Goal: Task Accomplishment & Management: Manage account settings

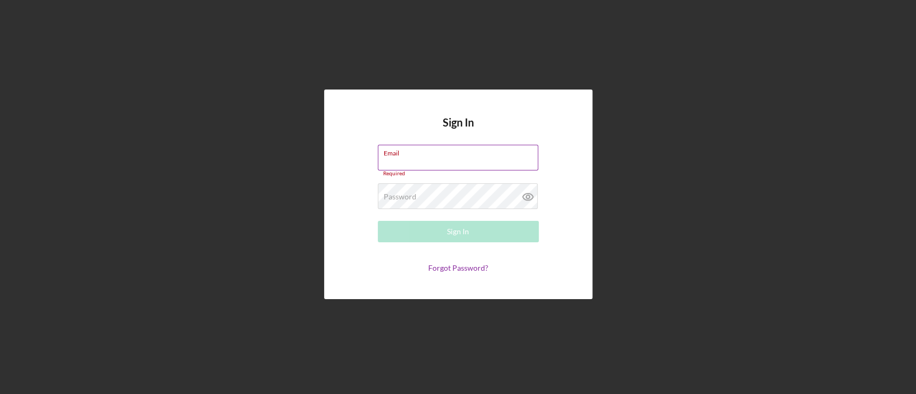
click at [443, 165] on input "Email" at bounding box center [458, 158] width 160 height 26
type input "[EMAIL_ADDRESS][DOMAIN_NAME]"
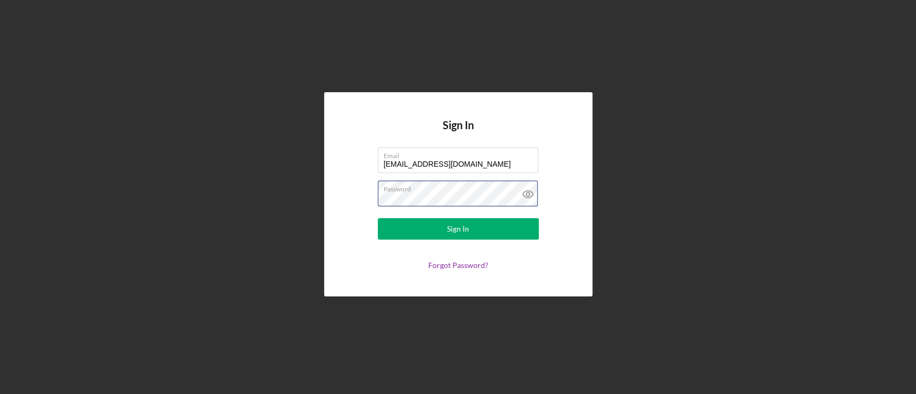
click at [378, 218] on button "Sign In" at bounding box center [458, 228] width 161 height 21
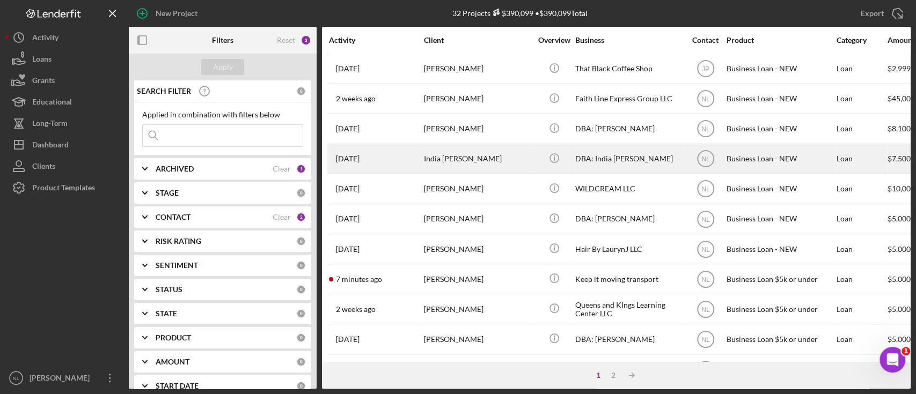
scroll to position [341, 0]
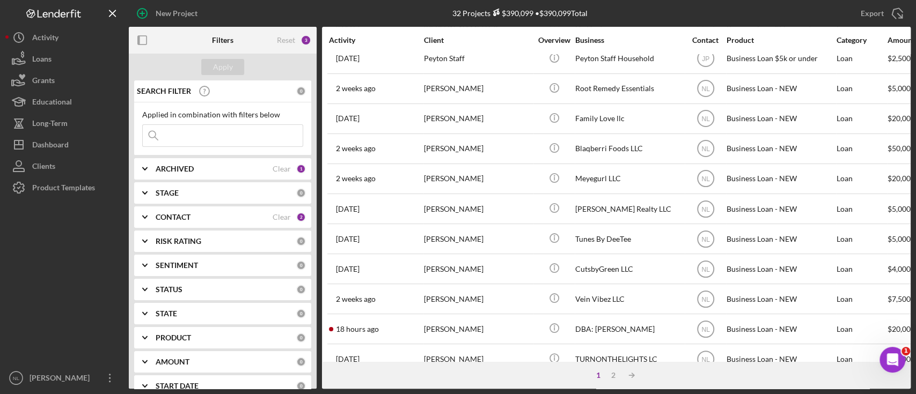
click at [415, 159] on td "[DATE] [PERSON_NAME]" at bounding box center [375, 149] width 95 height 30
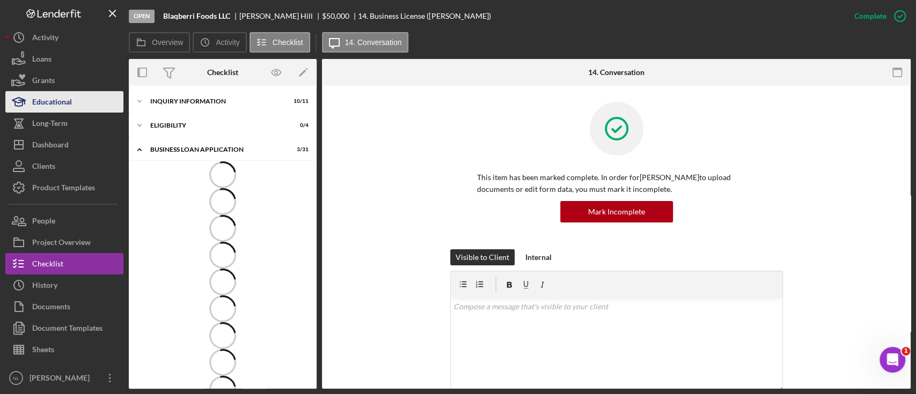
scroll to position [319, 0]
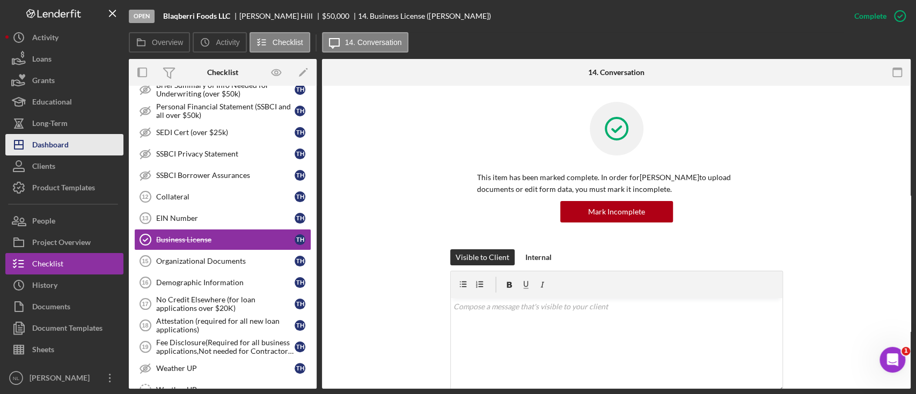
click at [79, 145] on button "Icon/Dashboard Dashboard" at bounding box center [64, 144] width 118 height 21
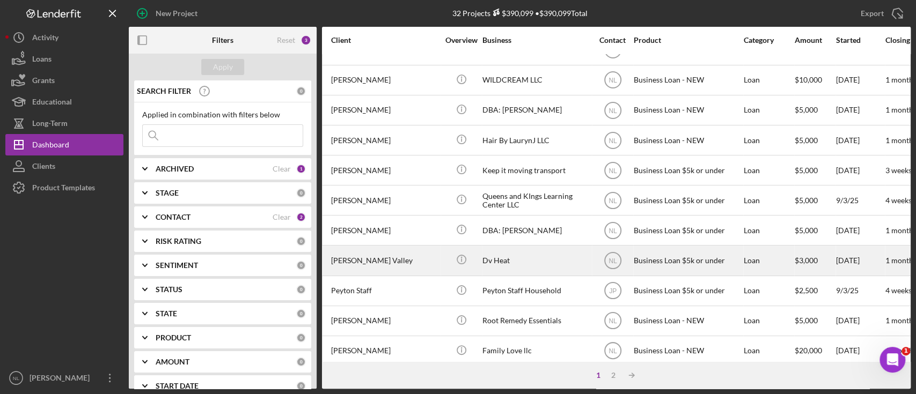
scroll to position [109, 16]
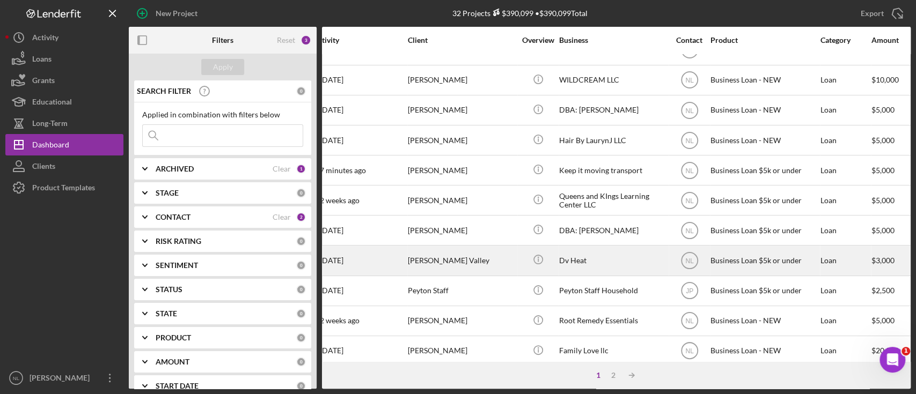
click at [446, 253] on div "[PERSON_NAME] Valley" at bounding box center [461, 260] width 107 height 28
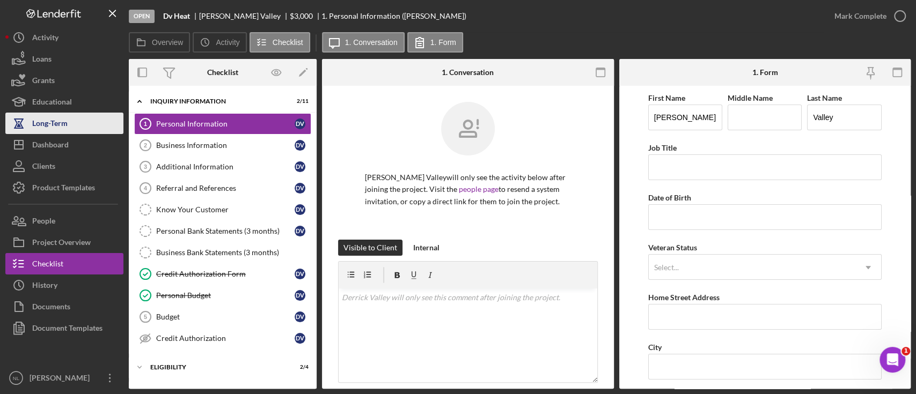
click at [66, 133] on div "Long-Term" at bounding box center [49, 125] width 35 height 24
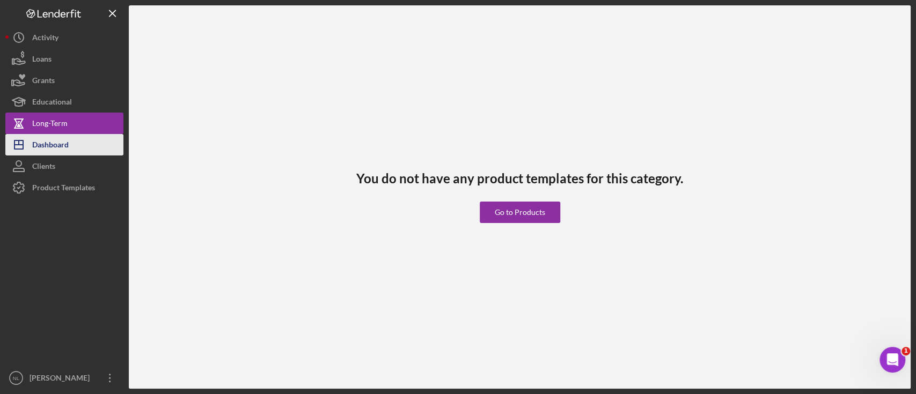
click at [79, 147] on button "Icon/Dashboard Dashboard" at bounding box center [64, 144] width 118 height 21
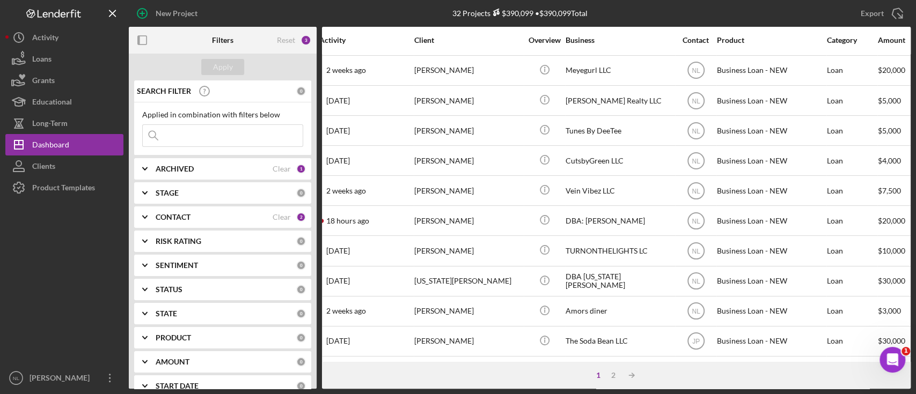
scroll to position [454, 0]
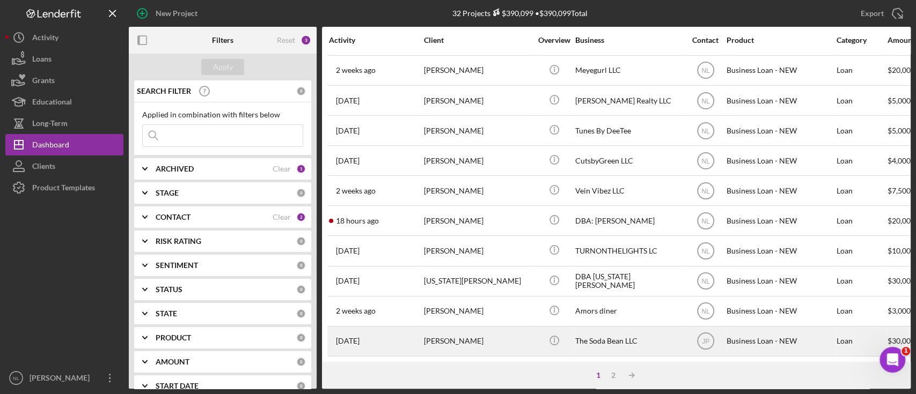
click at [523, 332] on div "[PERSON_NAME]" at bounding box center [477, 341] width 107 height 28
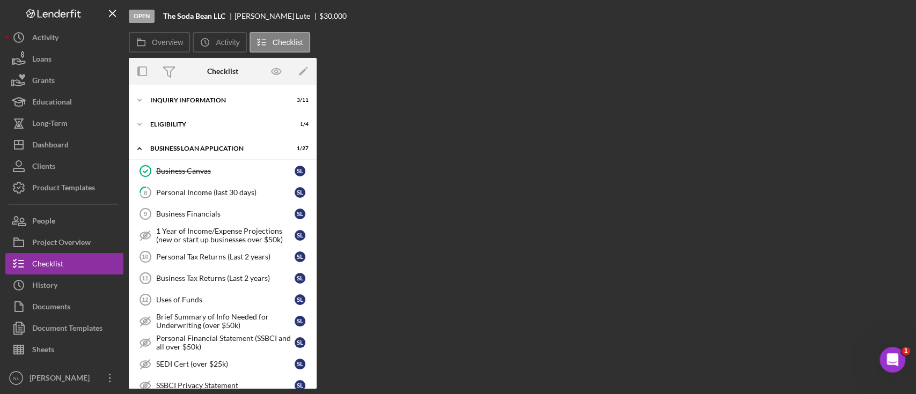
scroll to position [339, 0]
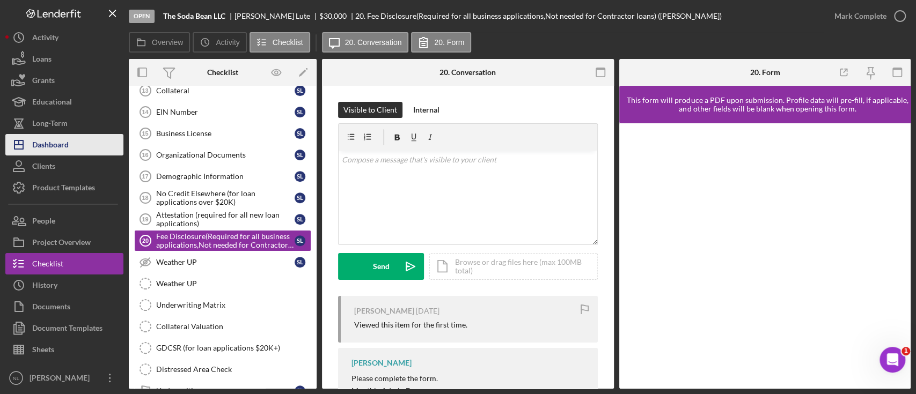
click at [73, 139] on button "Icon/Dashboard Dashboard" at bounding box center [64, 144] width 118 height 21
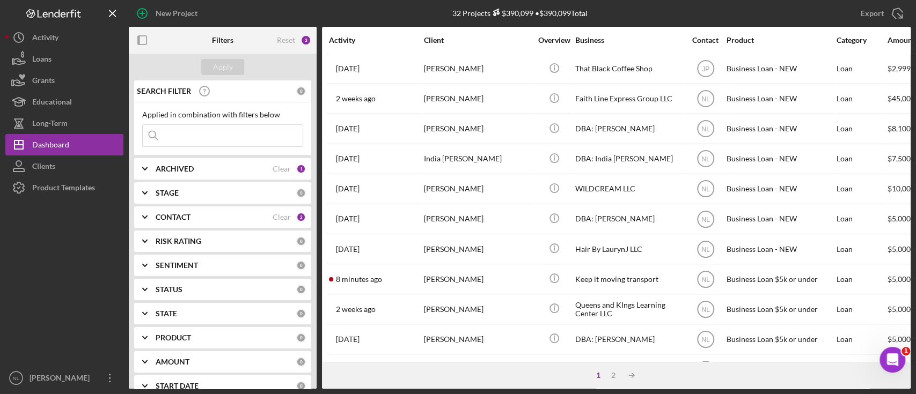
scroll to position [454, 0]
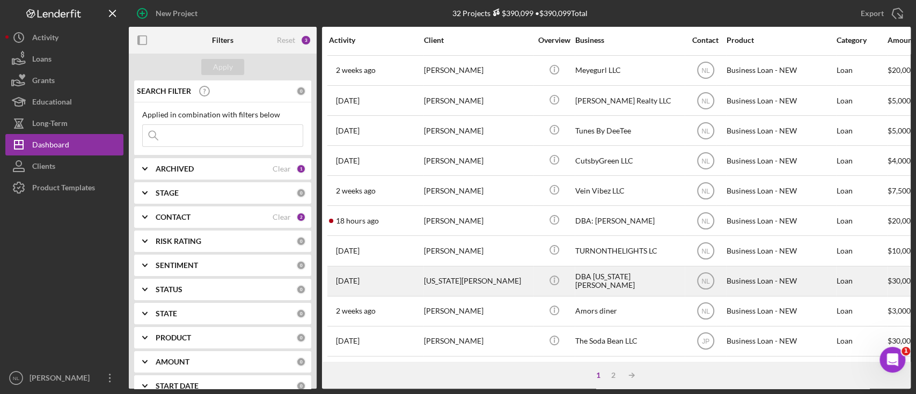
click at [495, 267] on div "[US_STATE][PERSON_NAME]" at bounding box center [477, 281] width 107 height 28
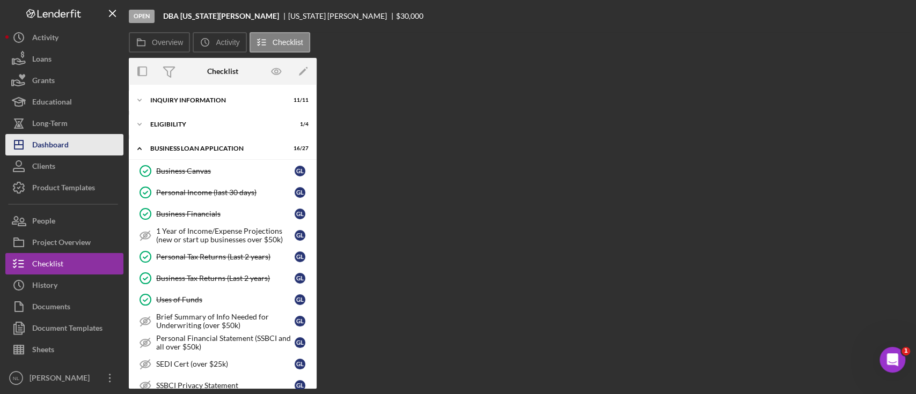
scroll to position [403, 0]
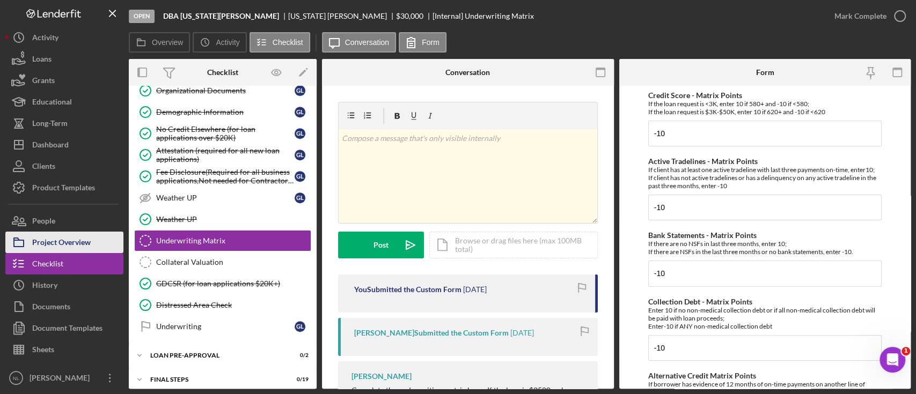
click at [76, 242] on div "Project Overview" at bounding box center [61, 244] width 58 height 24
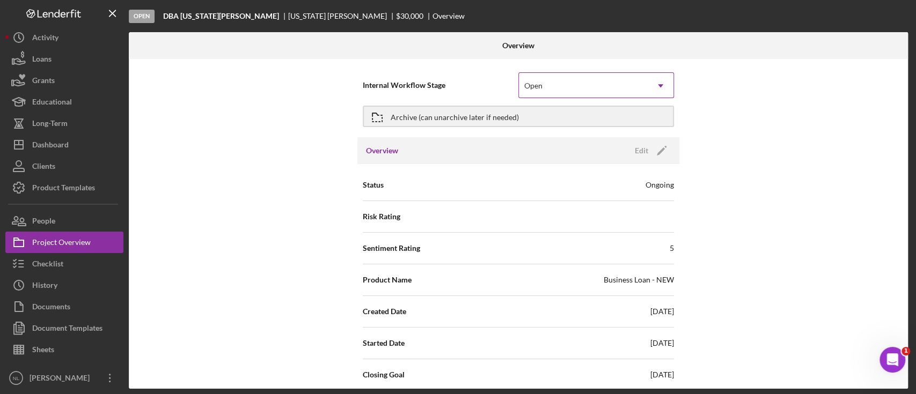
click at [524, 84] on div "Open" at bounding box center [533, 86] width 18 height 9
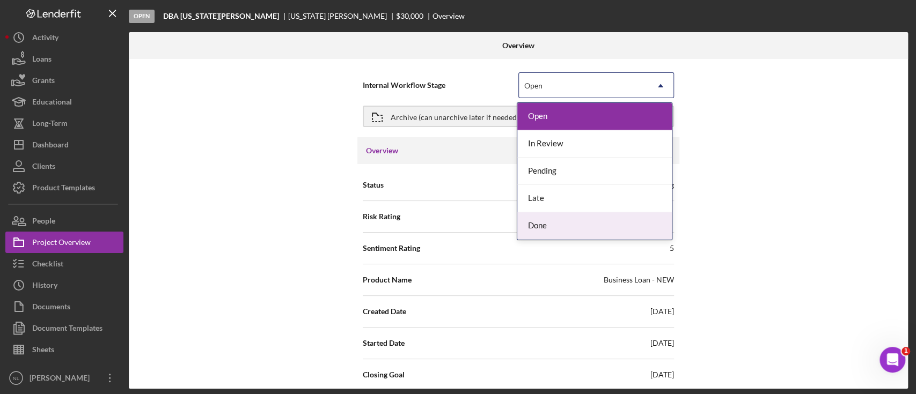
click at [537, 221] on div "Done" at bounding box center [594, 225] width 154 height 27
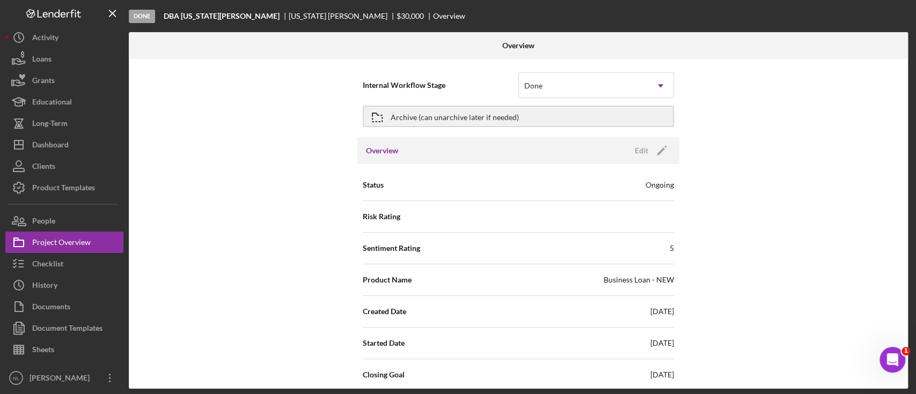
click at [366, 84] on span "Internal Workflow Stage" at bounding box center [441, 85] width 156 height 11
click at [308, 81] on div "Internal Workflow Stage Done Icon/Dropdown Arrow Archive (can unarchive later i…" at bounding box center [518, 224] width 779 height 330
click at [387, 120] on icon "button" at bounding box center [377, 117] width 27 height 27
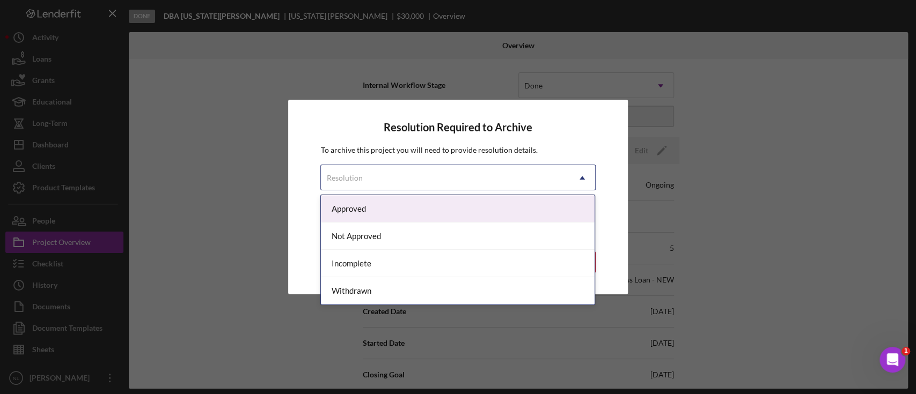
click at [372, 185] on div "Resolution" at bounding box center [445, 178] width 248 height 25
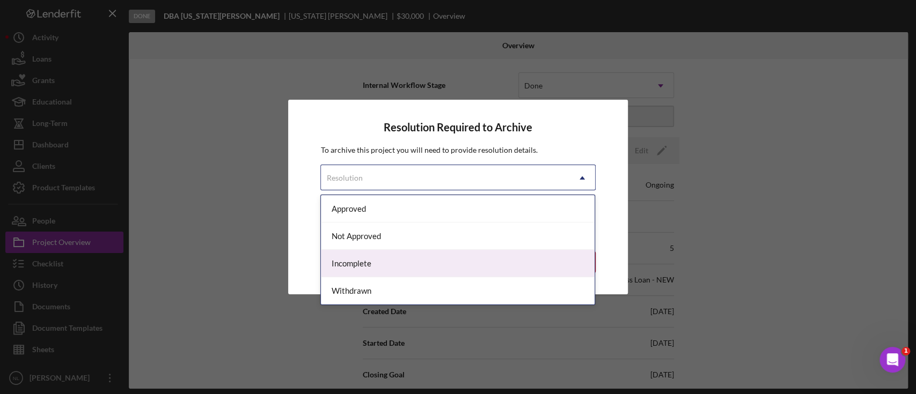
click at [390, 257] on div "Incomplete" at bounding box center [458, 263] width 274 height 27
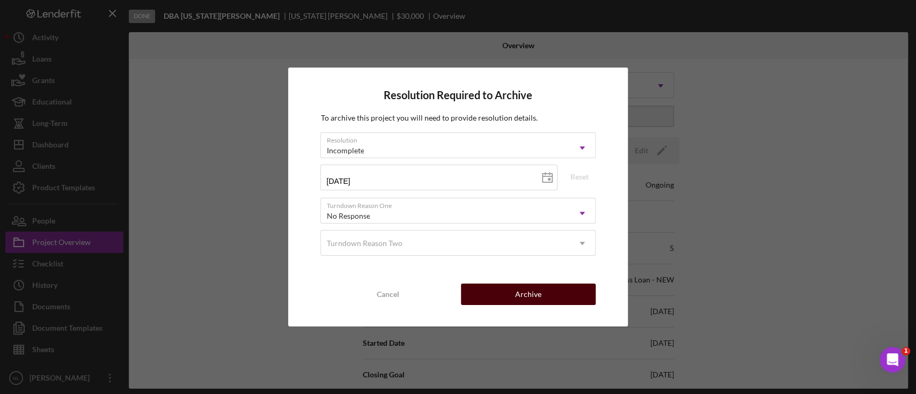
click at [485, 299] on button "Archive" at bounding box center [528, 294] width 135 height 21
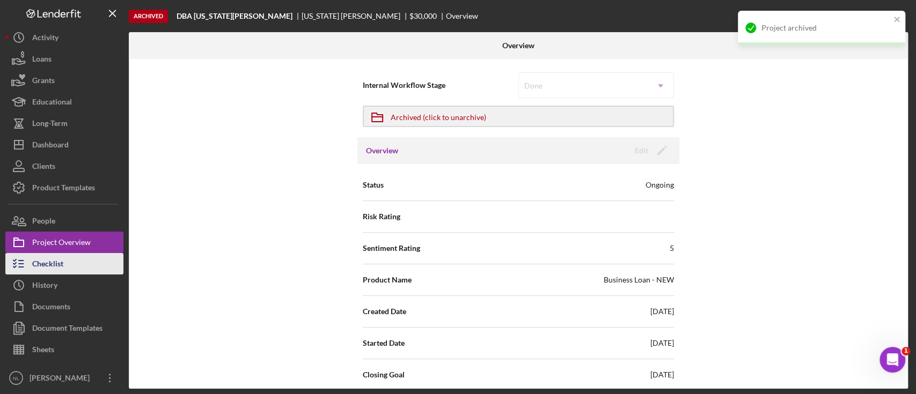
click at [67, 255] on button "Checklist" at bounding box center [64, 263] width 118 height 21
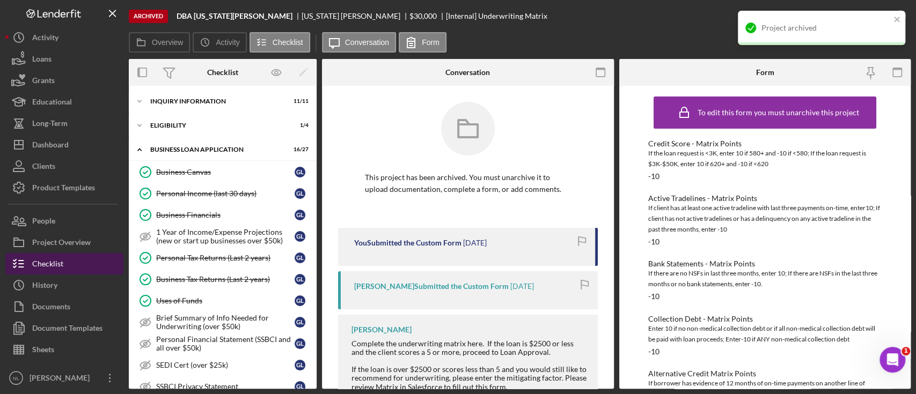
scroll to position [403, 0]
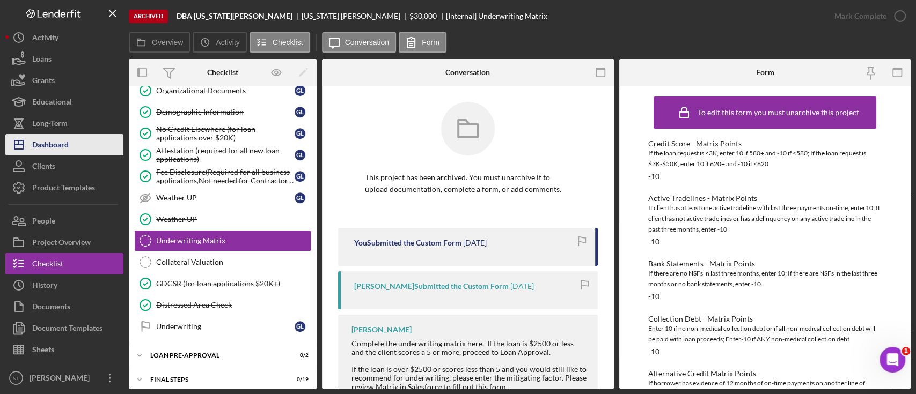
click at [85, 140] on button "Icon/Dashboard Dashboard" at bounding box center [64, 144] width 118 height 21
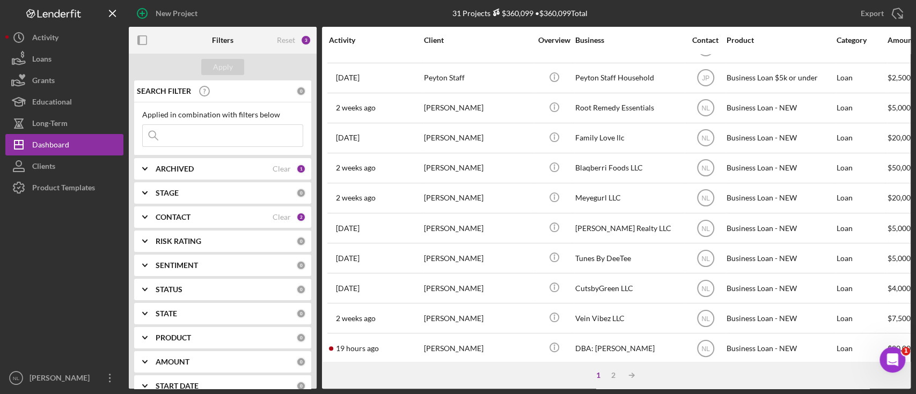
scroll to position [454, 0]
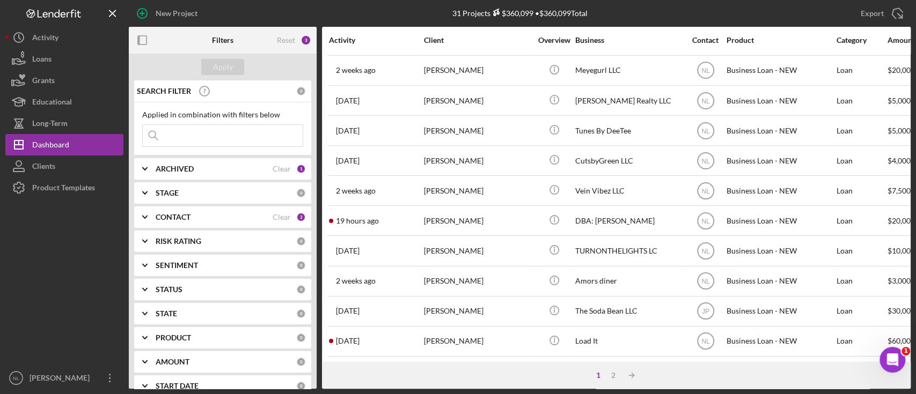
click at [614, 381] on div "1 2 Icon/Table Sort Arrow" at bounding box center [616, 375] width 588 height 27
click at [610, 376] on div "2" at bounding box center [613, 375] width 15 height 9
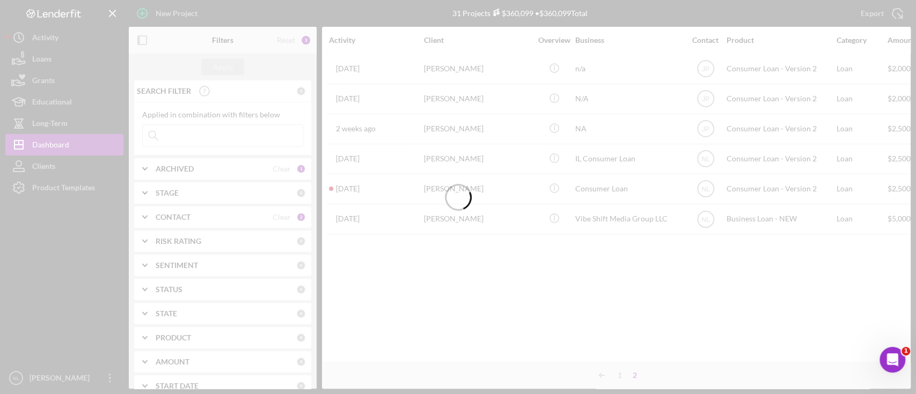
scroll to position [0, 0]
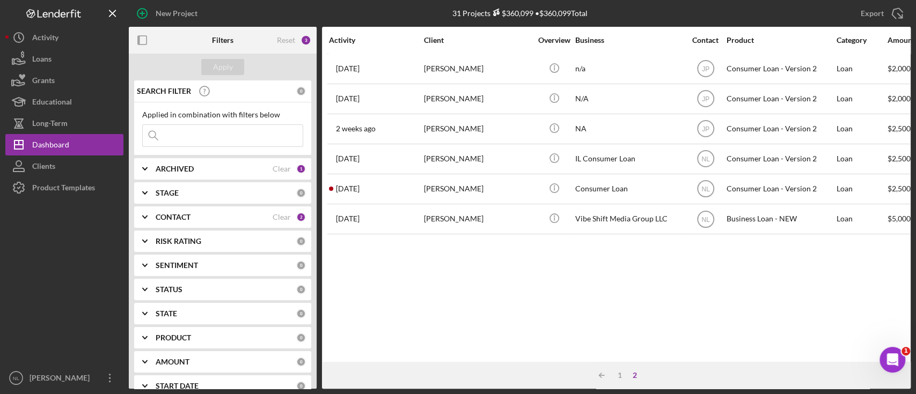
click at [166, 204] on div "SEARCH FILTER 0 Applied in combination with filters below Icon/Menu Close Icon/…" at bounding box center [223, 234] width 188 height 308
click at [169, 213] on b "CONTACT" at bounding box center [173, 217] width 35 height 9
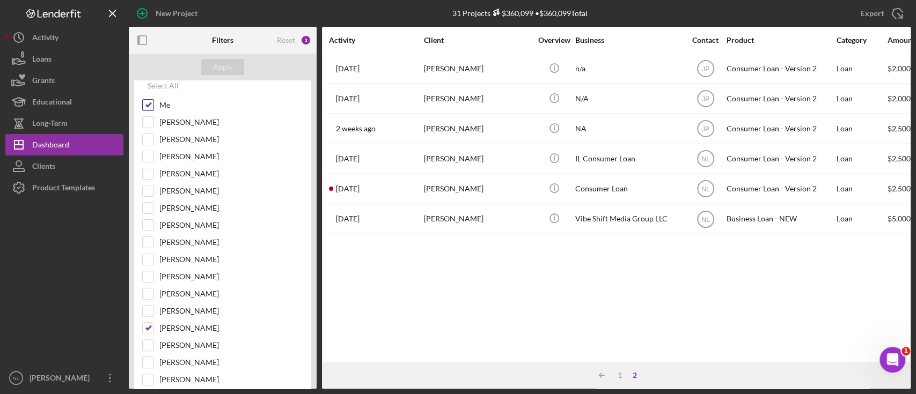
scroll to position [162, 0]
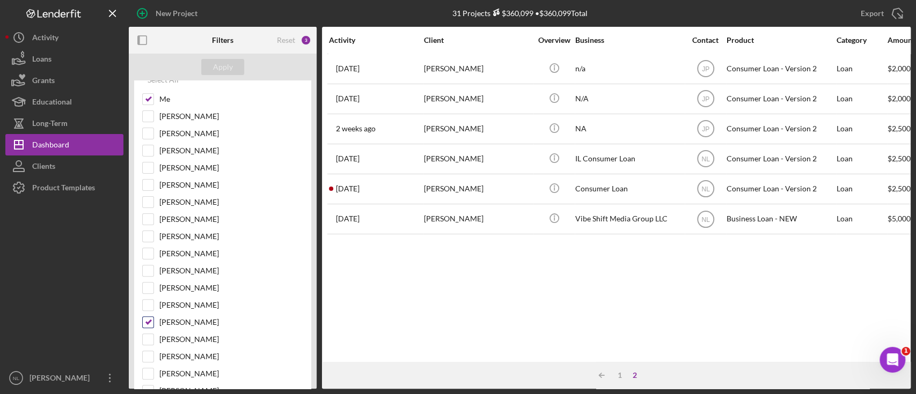
click at [143, 321] on input "[PERSON_NAME]" at bounding box center [148, 322] width 11 height 11
checkbox input "false"
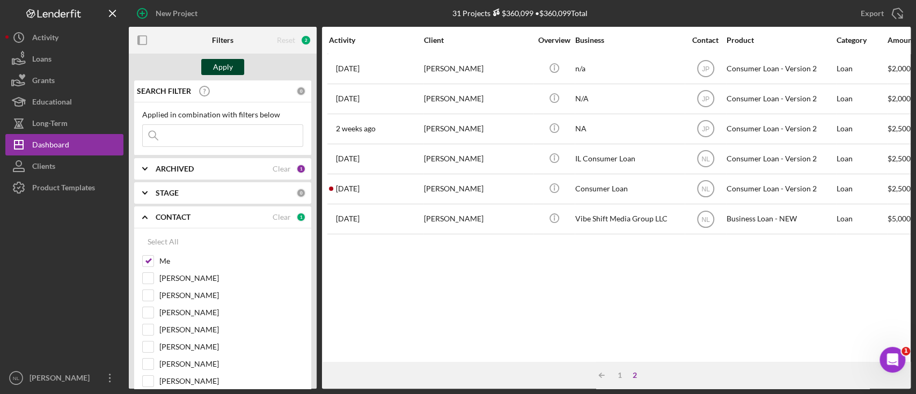
click at [219, 66] on div "Apply" at bounding box center [223, 67] width 20 height 16
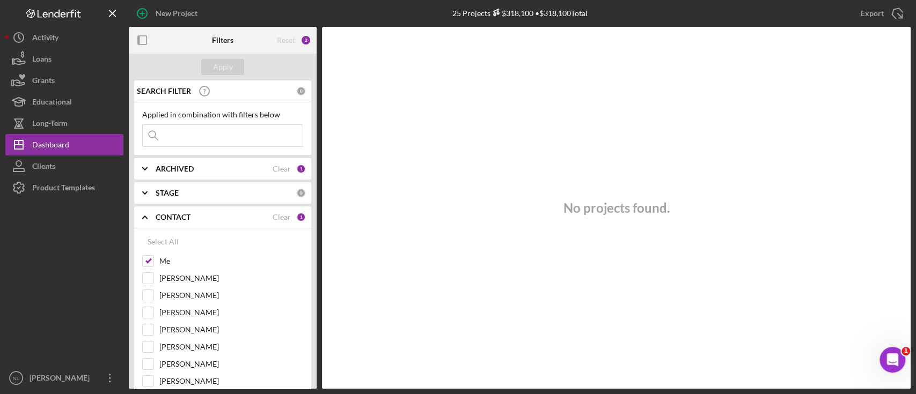
click at [169, 173] on b "ARCHIVED" at bounding box center [175, 169] width 38 height 9
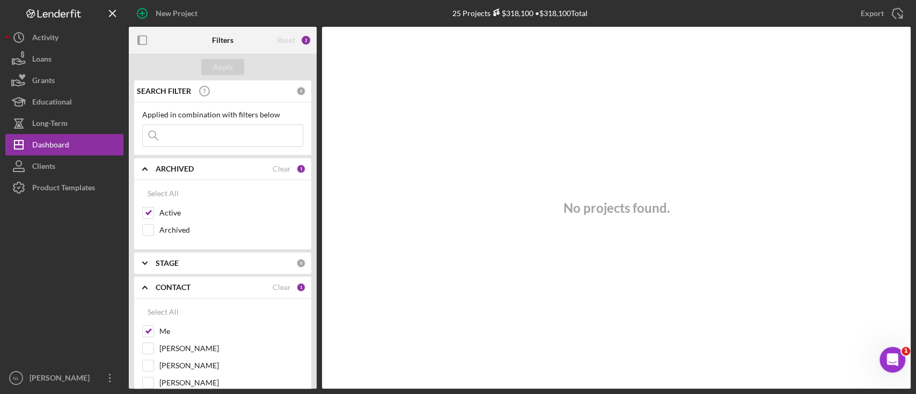
click at [168, 173] on div "ARCHIVED Clear 1" at bounding box center [231, 169] width 150 height 10
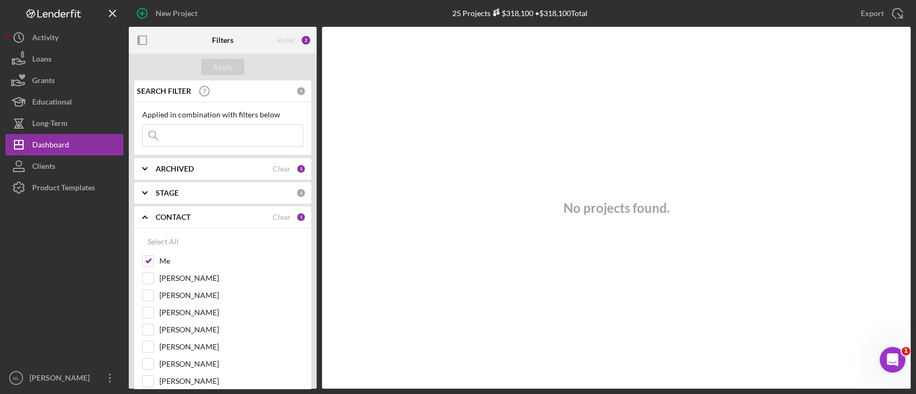
click at [162, 192] on b "STAGE" at bounding box center [167, 193] width 23 height 9
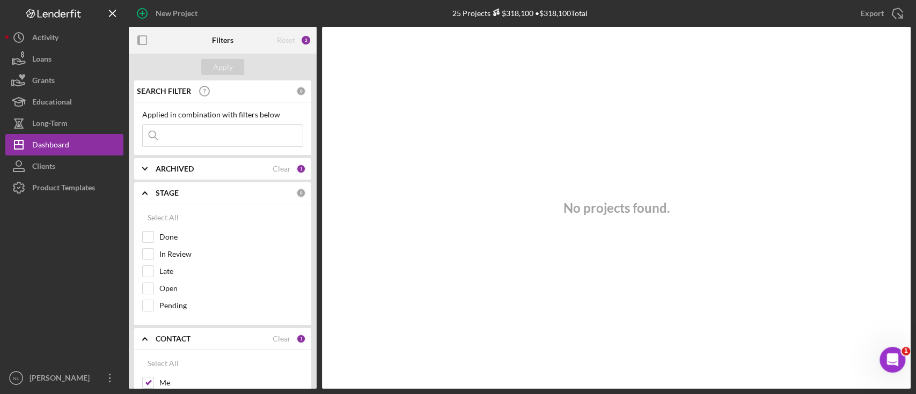
click at [197, 139] on input at bounding box center [223, 135] width 160 height 21
click at [44, 145] on div "Dashboard" at bounding box center [50, 146] width 37 height 24
click at [197, 134] on input at bounding box center [223, 135] width 160 height 21
click at [408, 145] on div "No projects found." at bounding box center [616, 208] width 588 height 362
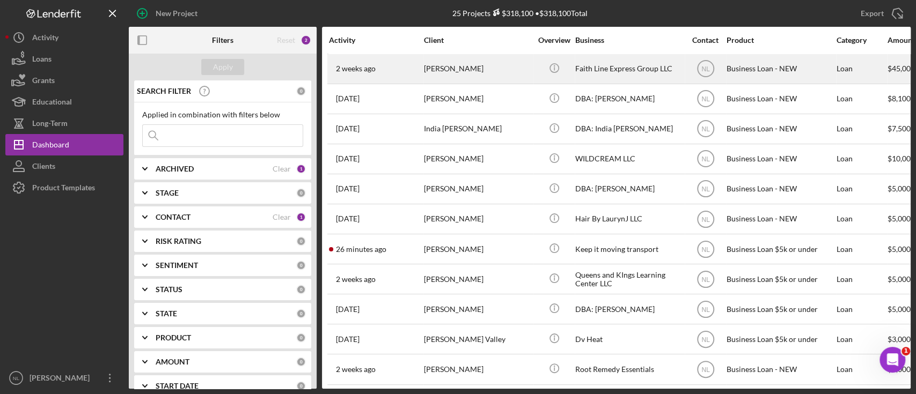
click at [419, 66] on div "[DATE] [PERSON_NAME]" at bounding box center [376, 69] width 94 height 28
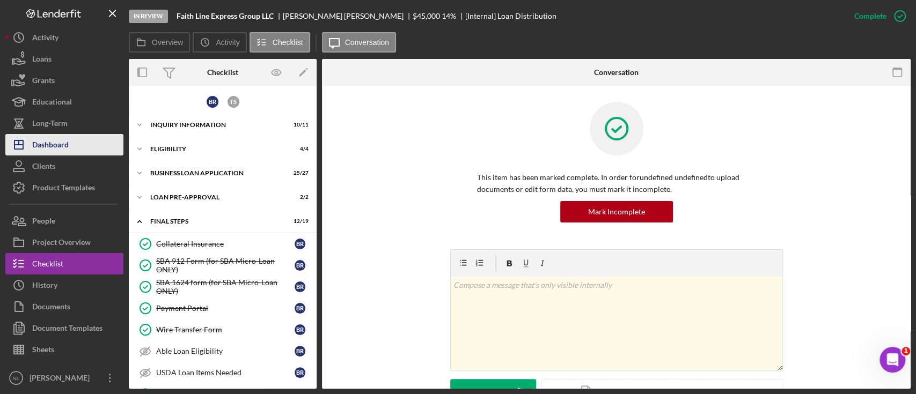
scroll to position [219, 0]
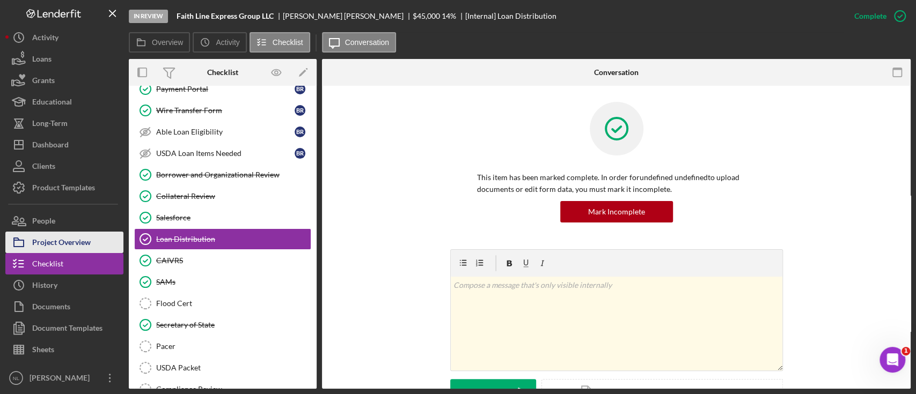
click at [92, 237] on button "Project Overview" at bounding box center [64, 242] width 118 height 21
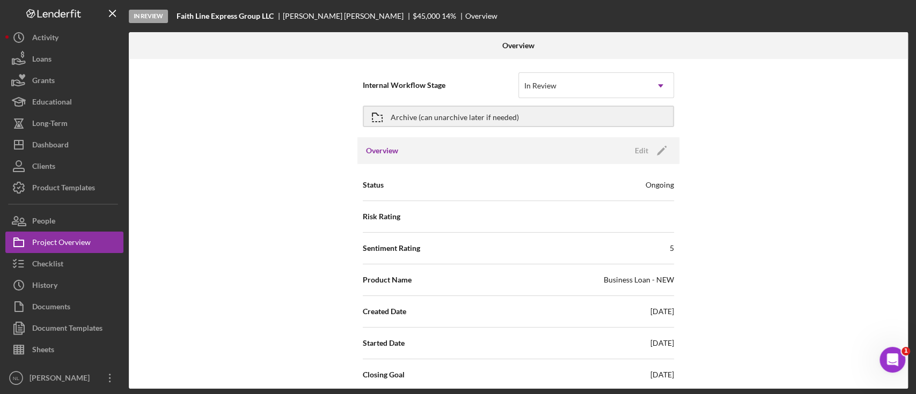
click at [531, 103] on div "Archive (can unarchive later if needed)" at bounding box center [518, 116] width 311 height 27
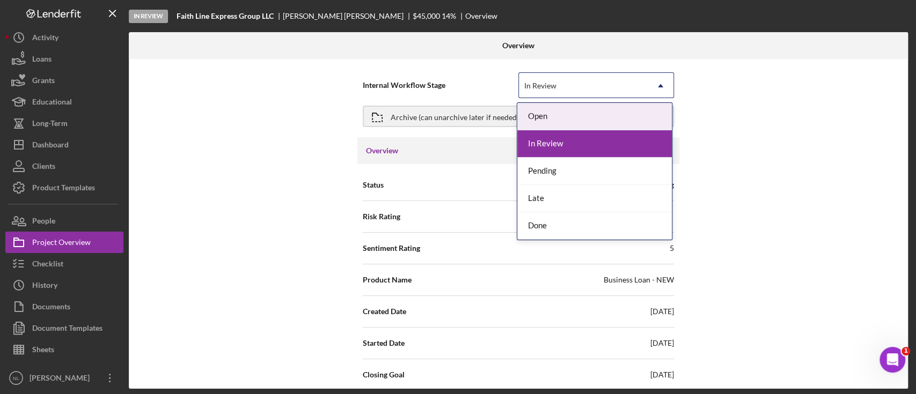
click at [530, 93] on div "In Review" at bounding box center [583, 85] width 129 height 25
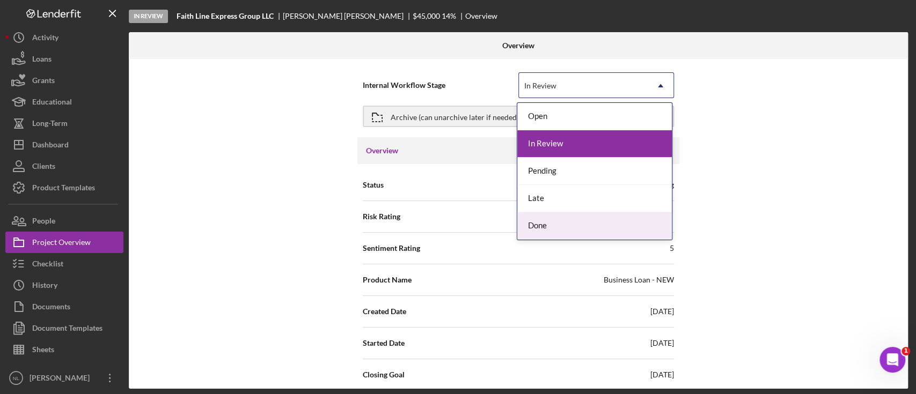
click at [531, 222] on div "Done" at bounding box center [594, 225] width 154 height 27
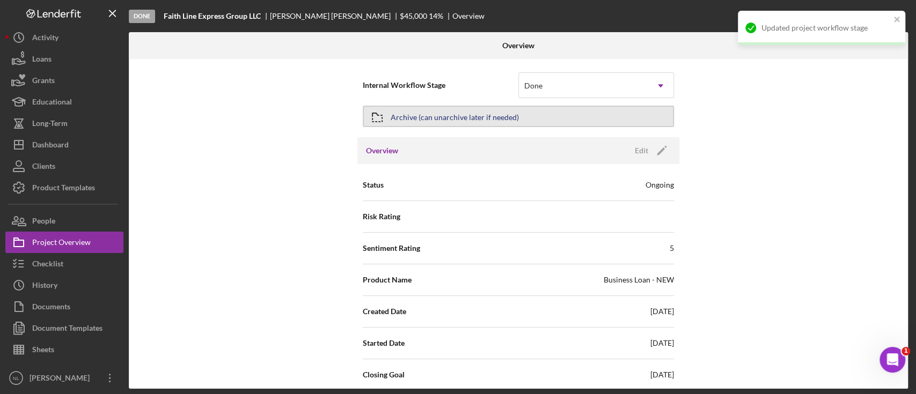
click at [397, 124] on div "Archive (can unarchive later if needed)" at bounding box center [454, 116] width 128 height 19
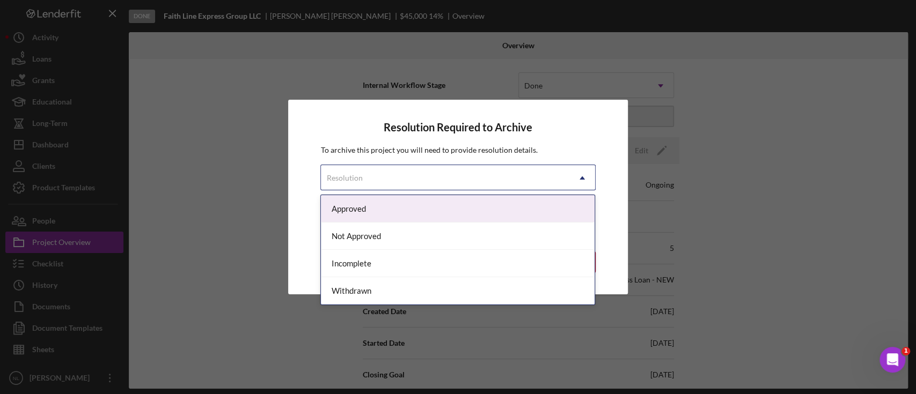
click at [369, 175] on div "Resolution" at bounding box center [445, 178] width 248 height 25
click at [360, 210] on div "Approved" at bounding box center [458, 208] width 274 height 27
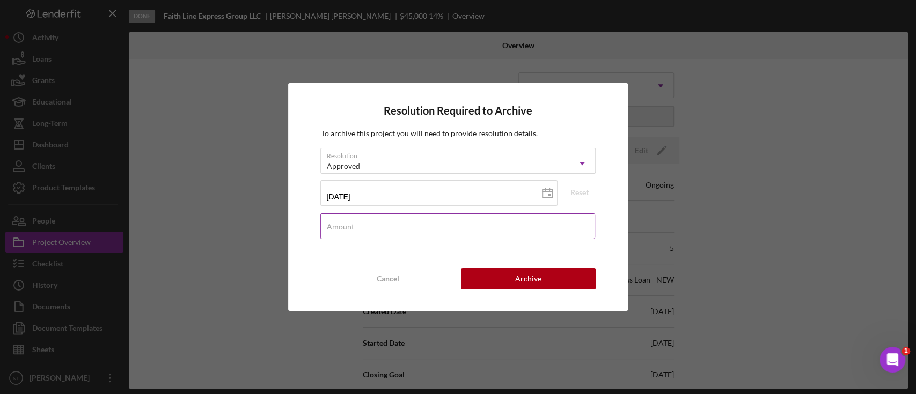
click at [380, 222] on div "Amount" at bounding box center [457, 226] width 275 height 27
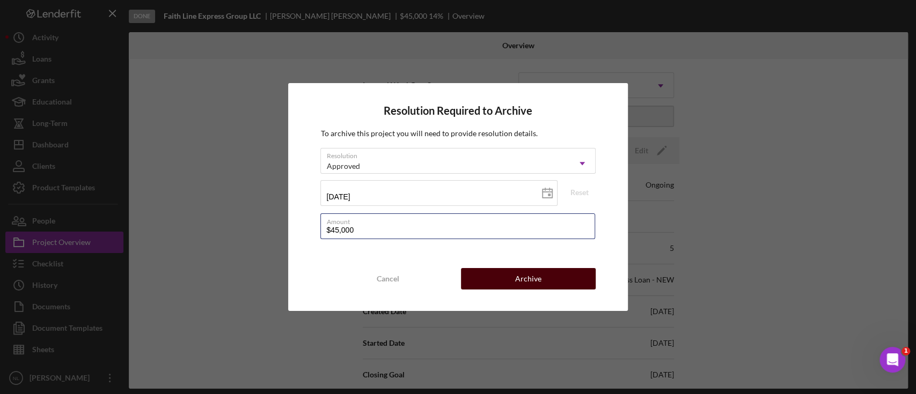
type input "$45,000"
click at [485, 281] on button "Archive" at bounding box center [528, 278] width 135 height 21
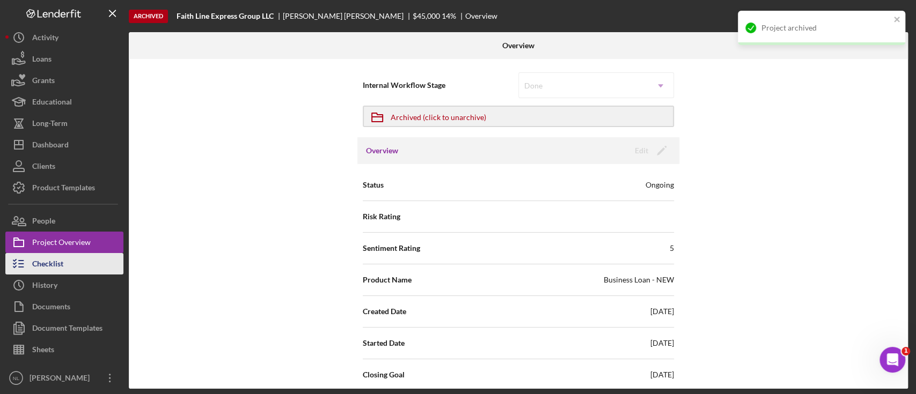
click at [67, 269] on button "Checklist" at bounding box center [64, 263] width 118 height 21
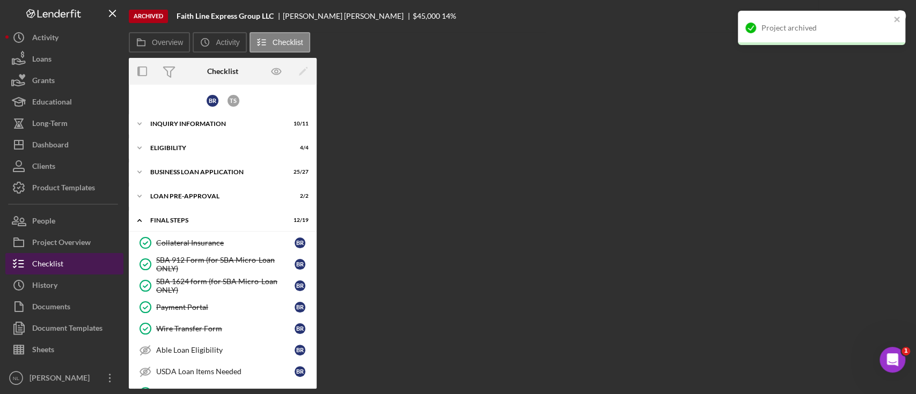
scroll to position [219, 0]
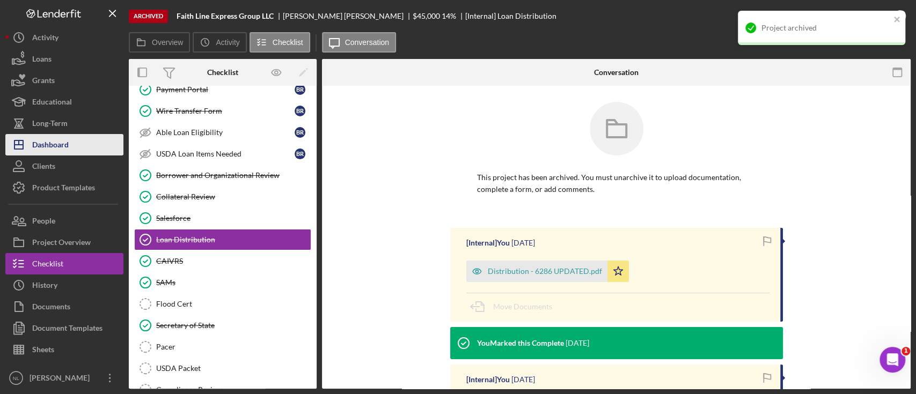
click at [63, 144] on div "Dashboard" at bounding box center [50, 146] width 36 height 24
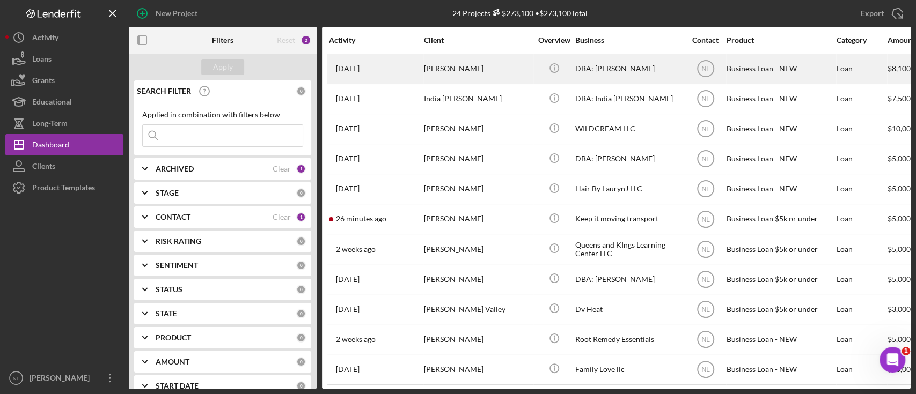
click at [437, 68] on div "[PERSON_NAME]" at bounding box center [477, 69] width 107 height 28
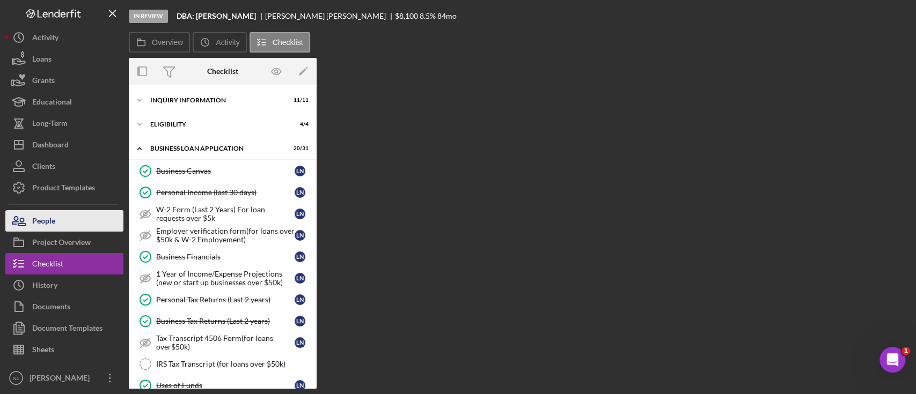
scroll to position [360, 0]
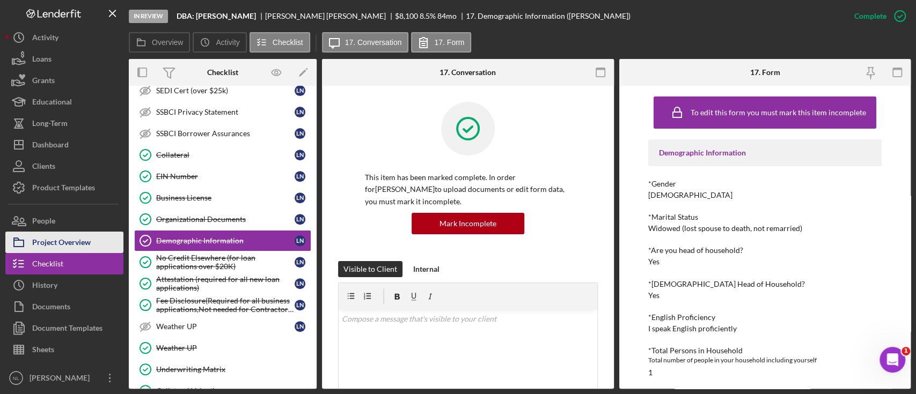
click at [69, 234] on div "Project Overview" at bounding box center [61, 244] width 58 height 24
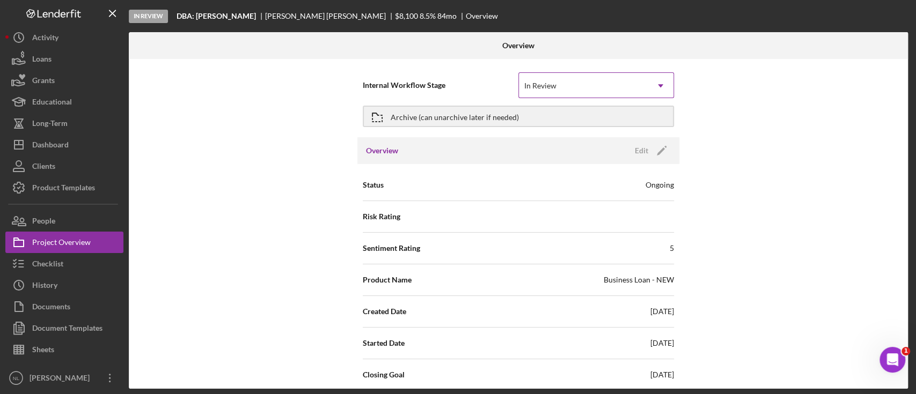
click at [595, 73] on div "In Review" at bounding box center [583, 85] width 129 height 25
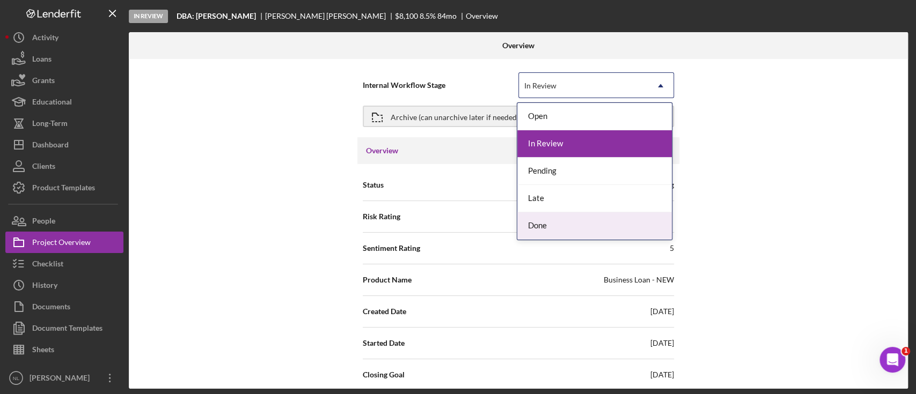
click at [538, 227] on div "Done" at bounding box center [594, 225] width 154 height 27
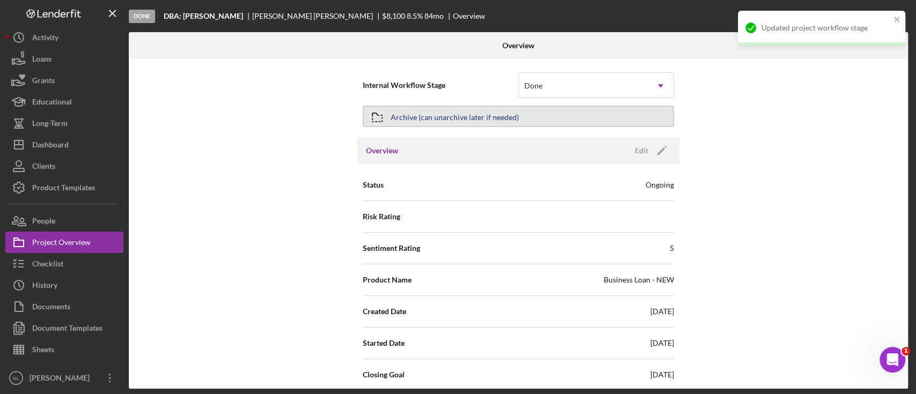
click at [377, 116] on icon "button" at bounding box center [377, 117] width 27 height 27
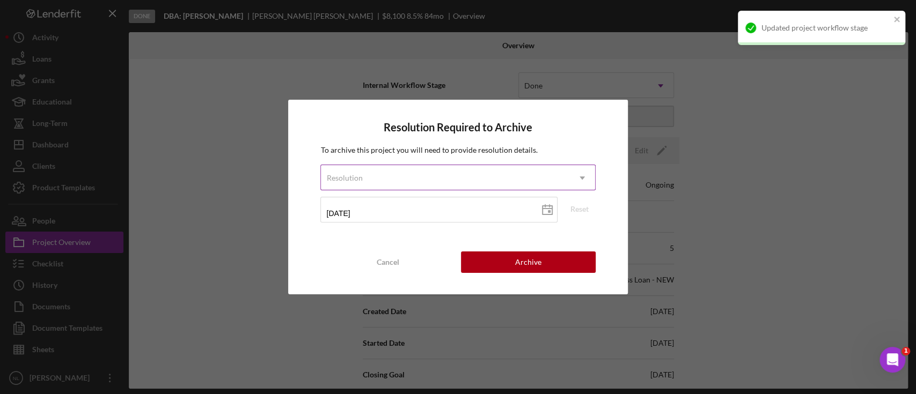
click at [379, 174] on div "Resolution" at bounding box center [445, 178] width 248 height 25
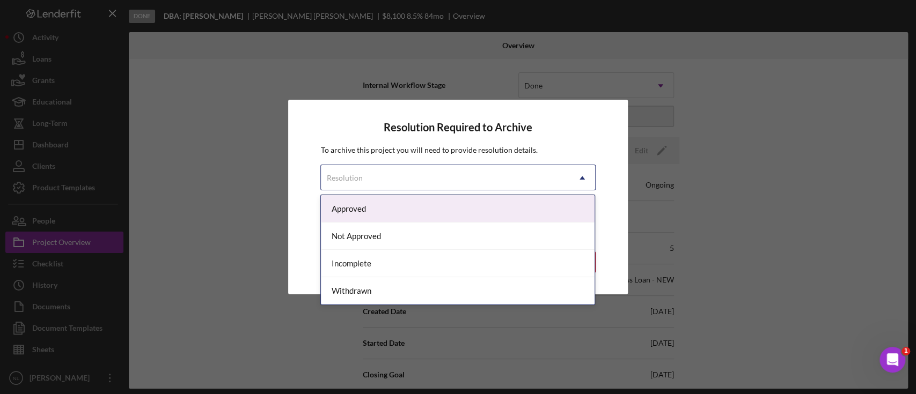
click at [370, 221] on div "Approved" at bounding box center [458, 208] width 274 height 27
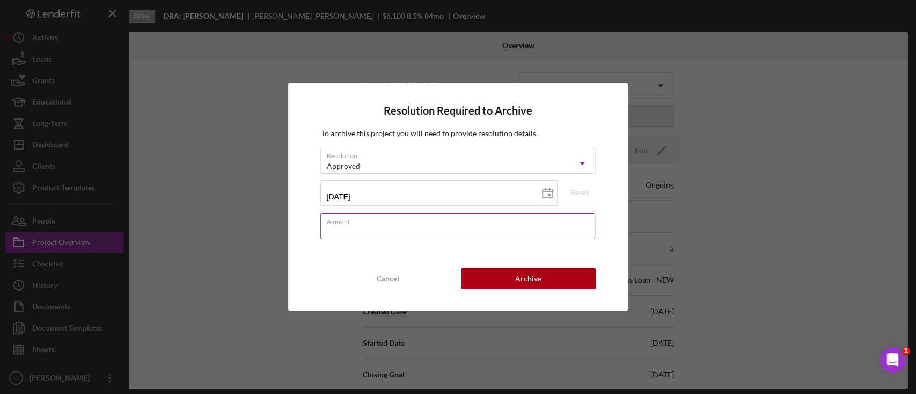
click at [365, 225] on div "Amount" at bounding box center [457, 226] width 275 height 27
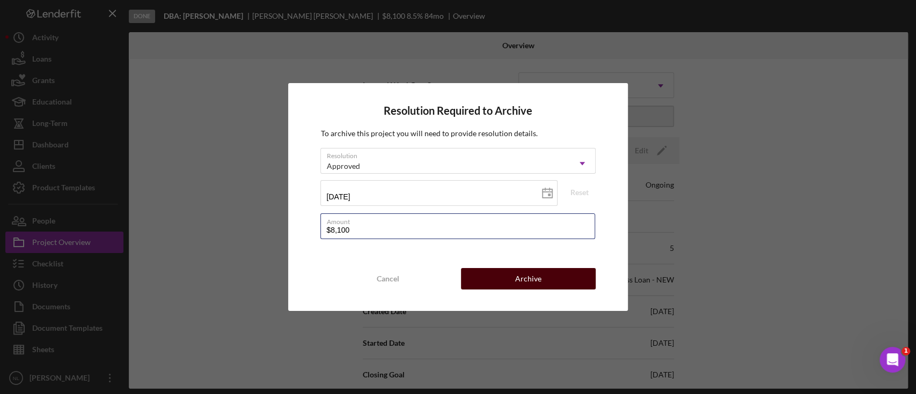
type input "$8,100"
click at [540, 289] on div "Archive" at bounding box center [528, 278] width 26 height 21
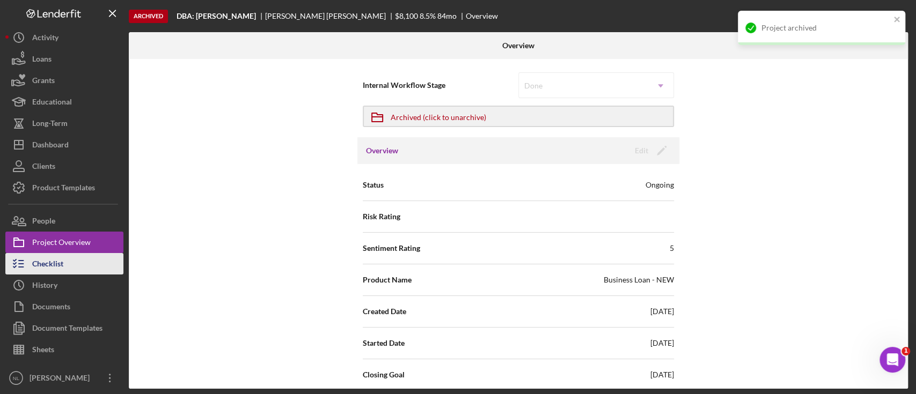
click at [63, 266] on div "Checklist" at bounding box center [47, 265] width 31 height 24
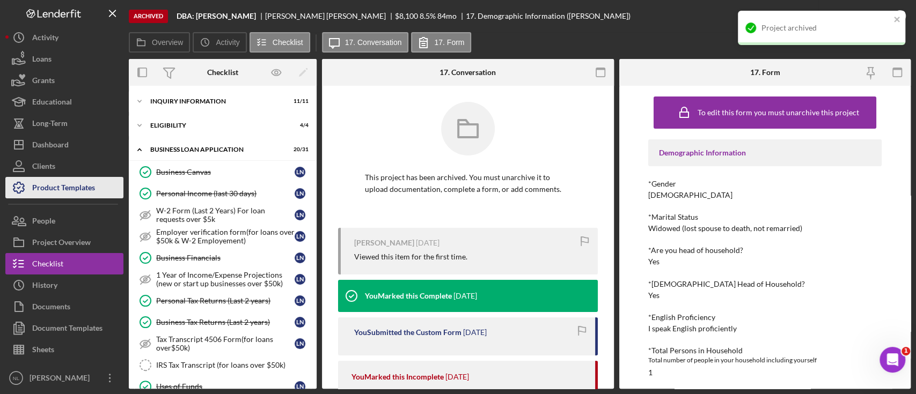
scroll to position [360, 0]
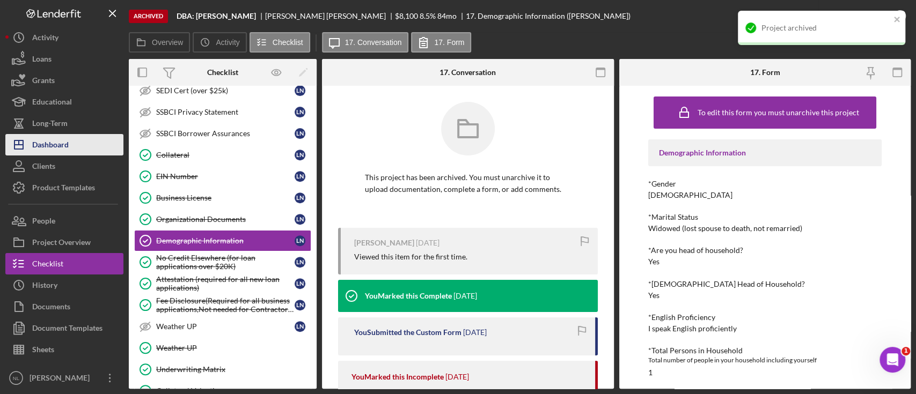
click at [68, 148] on div "Dashboard" at bounding box center [50, 146] width 36 height 24
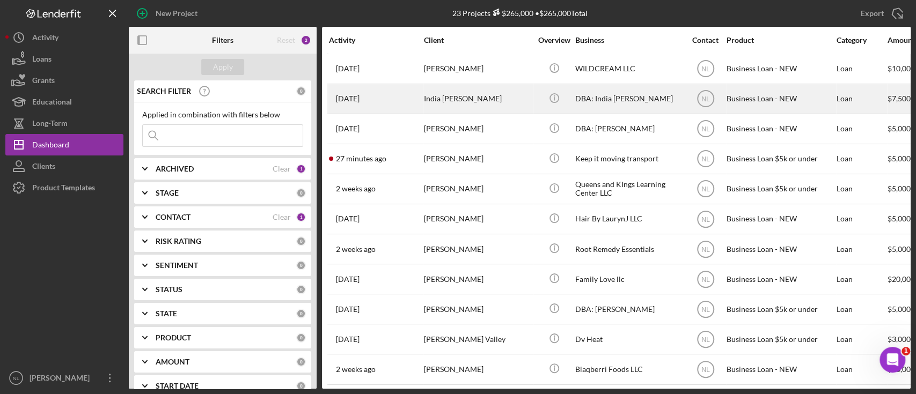
click at [444, 102] on div "India [PERSON_NAME]" at bounding box center [477, 99] width 107 height 28
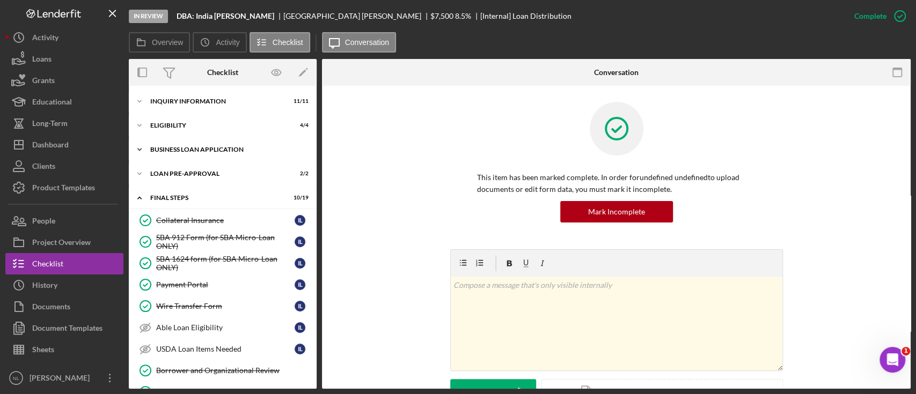
click at [197, 148] on div "BUSINESS LOAN APPLICATION" at bounding box center [226, 149] width 153 height 6
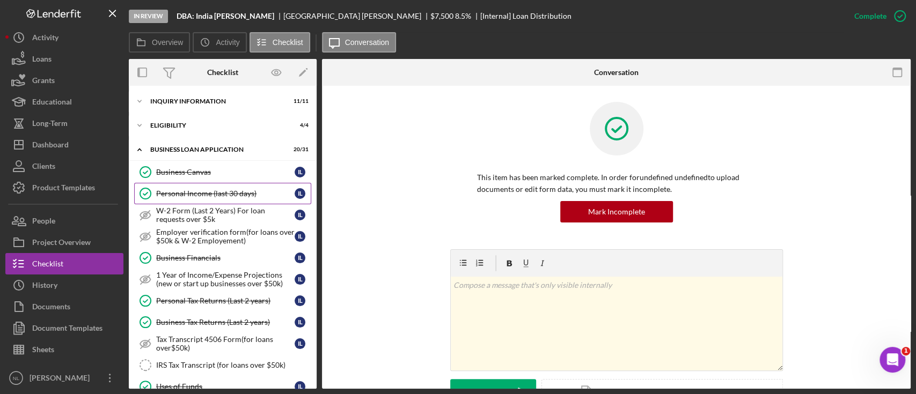
click at [207, 187] on link "Personal Income (last 30 days) Personal Income (last 30 days) I L" at bounding box center [222, 193] width 177 height 21
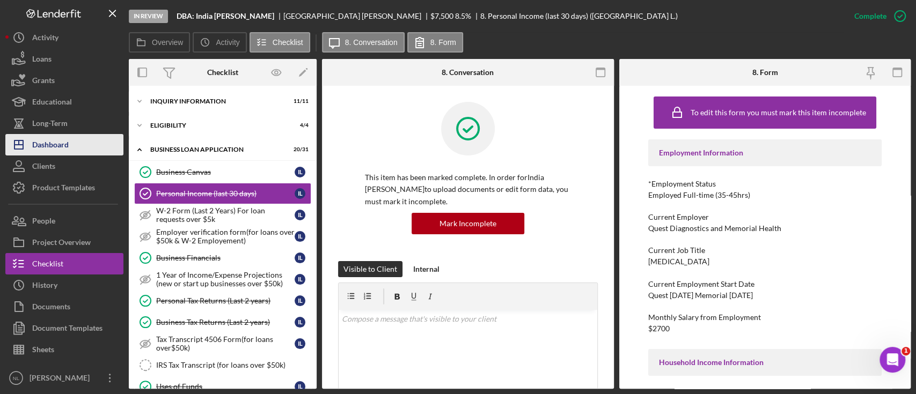
click at [79, 145] on button "Icon/Dashboard Dashboard" at bounding box center [64, 144] width 118 height 21
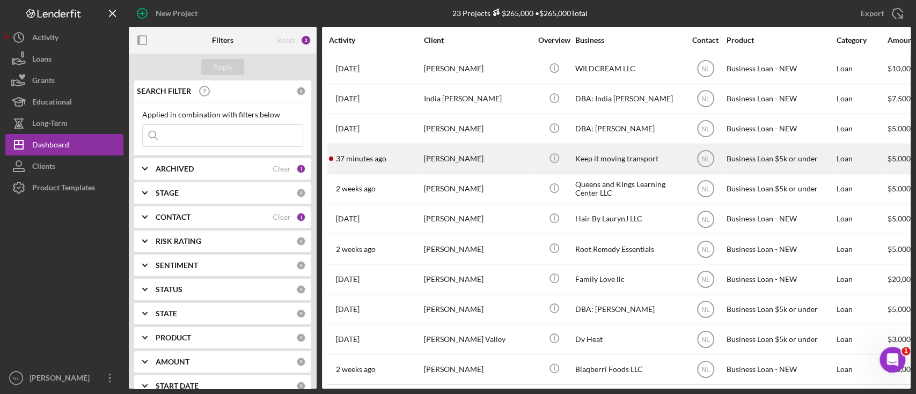
click at [416, 159] on div "37 minutes ago Leonard Kyles" at bounding box center [376, 159] width 94 height 28
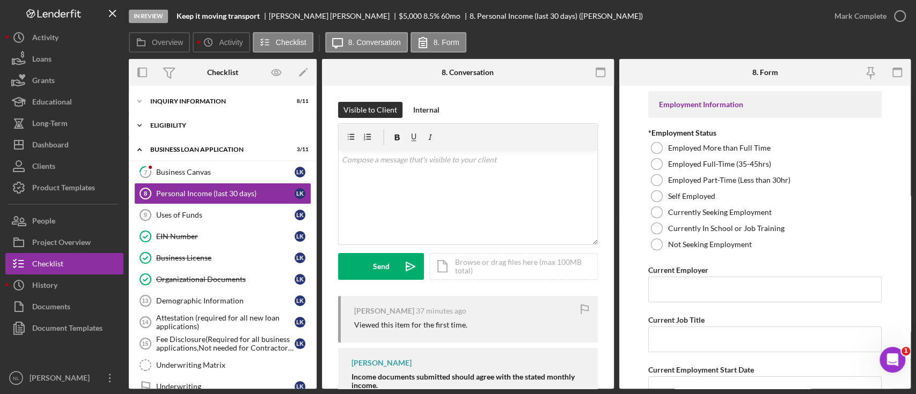
click at [206, 124] on div "Eligibility" at bounding box center [226, 125] width 153 height 6
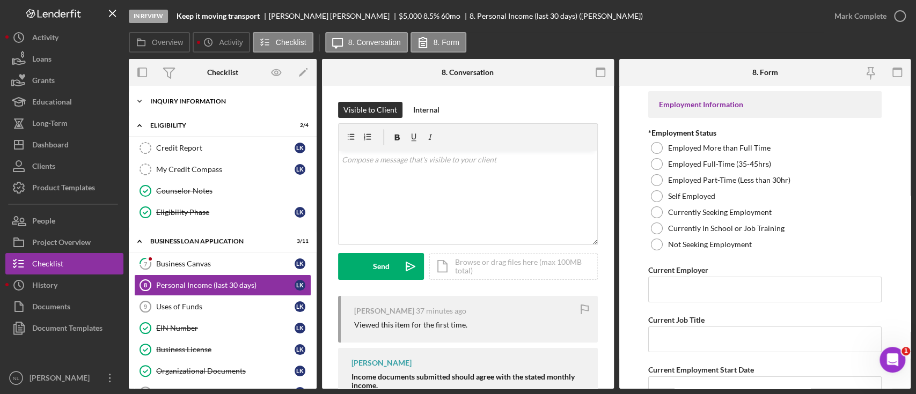
click at [200, 103] on div "INQUIRY INFORMATION" at bounding box center [226, 101] width 153 height 6
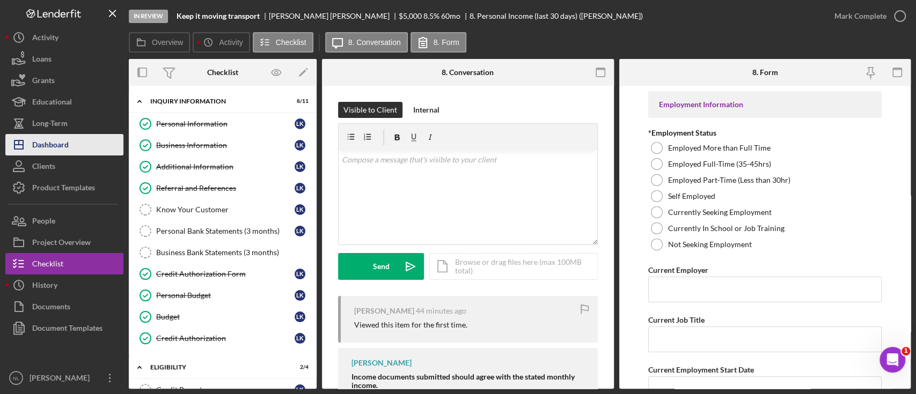
click at [67, 137] on div "Dashboard" at bounding box center [50, 146] width 36 height 24
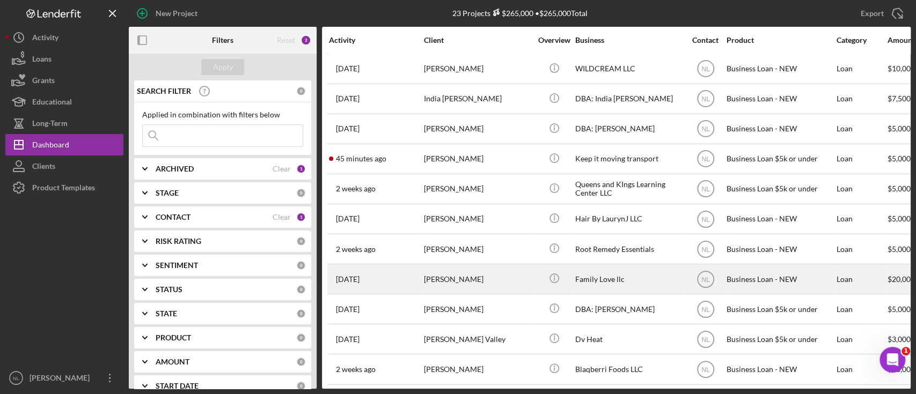
scroll to position [367, 0]
